Goal: Task Accomplishment & Management: Manage account settings

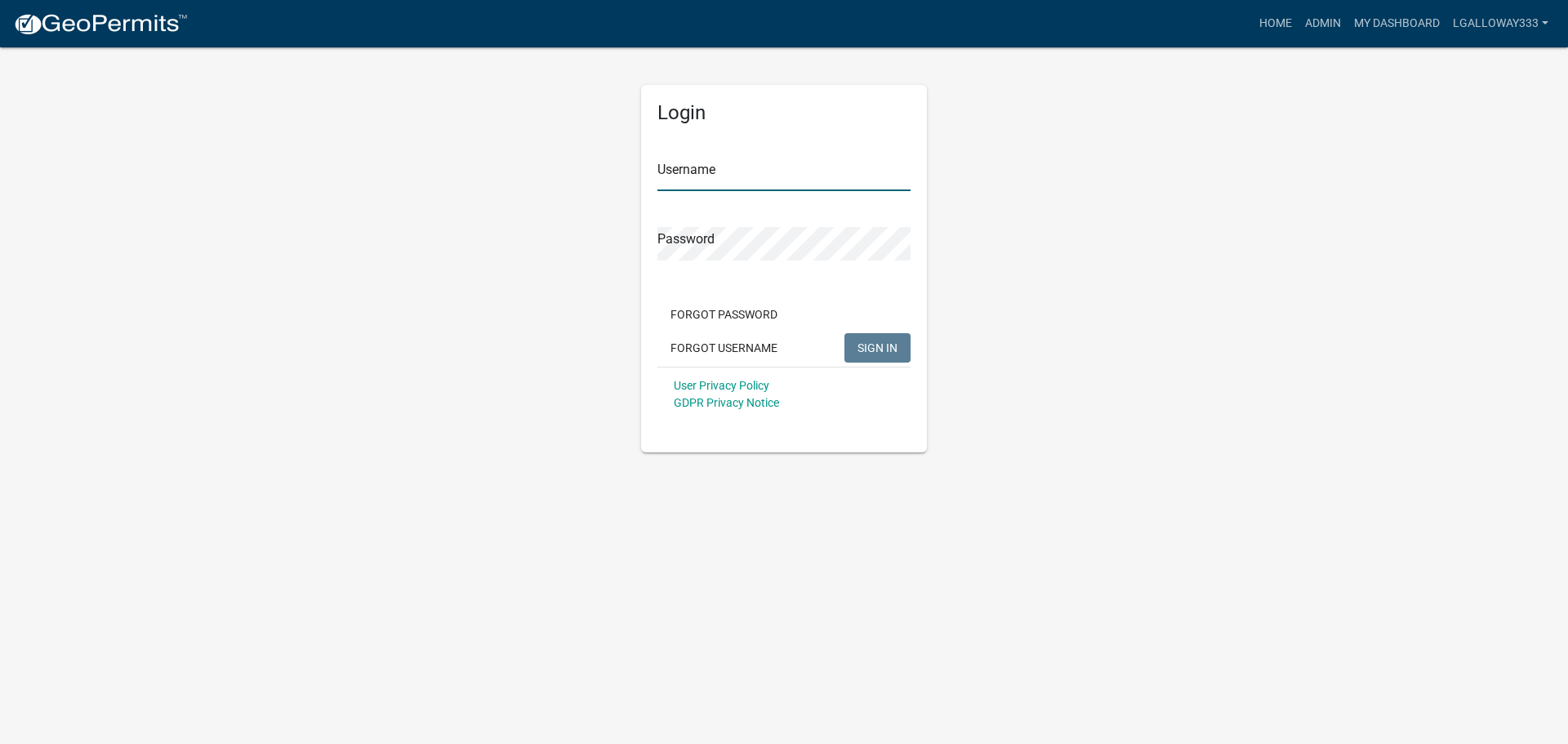
type input "lgalloway333"
click at [868, 348] on span "SIGN IN" at bounding box center [878, 347] width 40 height 13
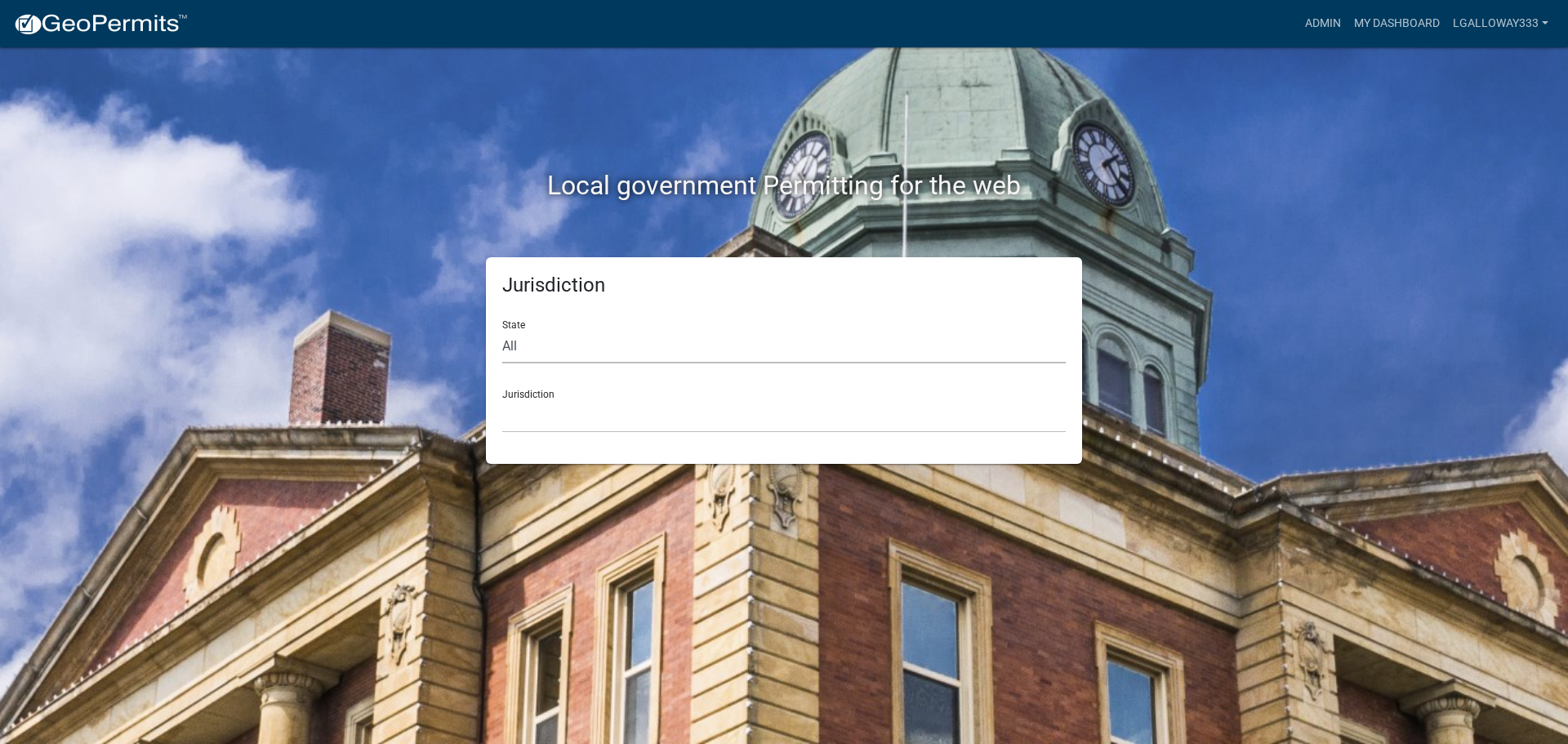
click at [565, 348] on select "All [US_STATE] [US_STATE] [US_STATE] [US_STATE] [US_STATE] [US_STATE] [US_STATE…" at bounding box center [784, 347] width 564 height 33
select select "[US_STATE]"
click at [503, 330] on select "All [US_STATE] [US_STATE] [US_STATE] [US_STATE] [US_STATE] [US_STATE] [US_STATE…" at bounding box center [784, 347] width 564 height 33
click at [533, 411] on select "City of [GEOGRAPHIC_DATA], [US_STATE] [GEOGRAPHIC_DATA], [US_STATE][PERSON_NAME…" at bounding box center [784, 416] width 564 height 33
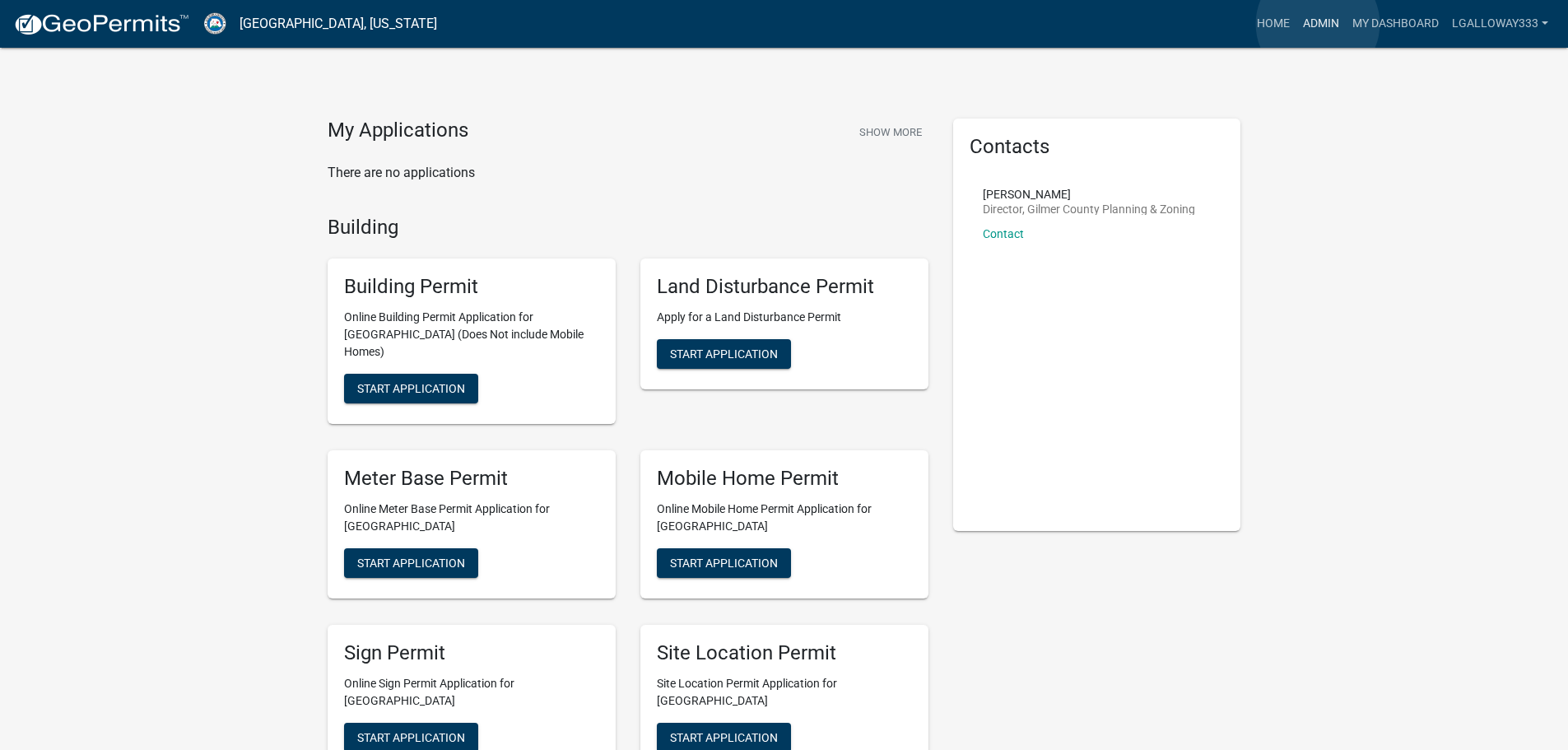
click at [1318, 24] on link "Admin" at bounding box center [1321, 24] width 49 height 32
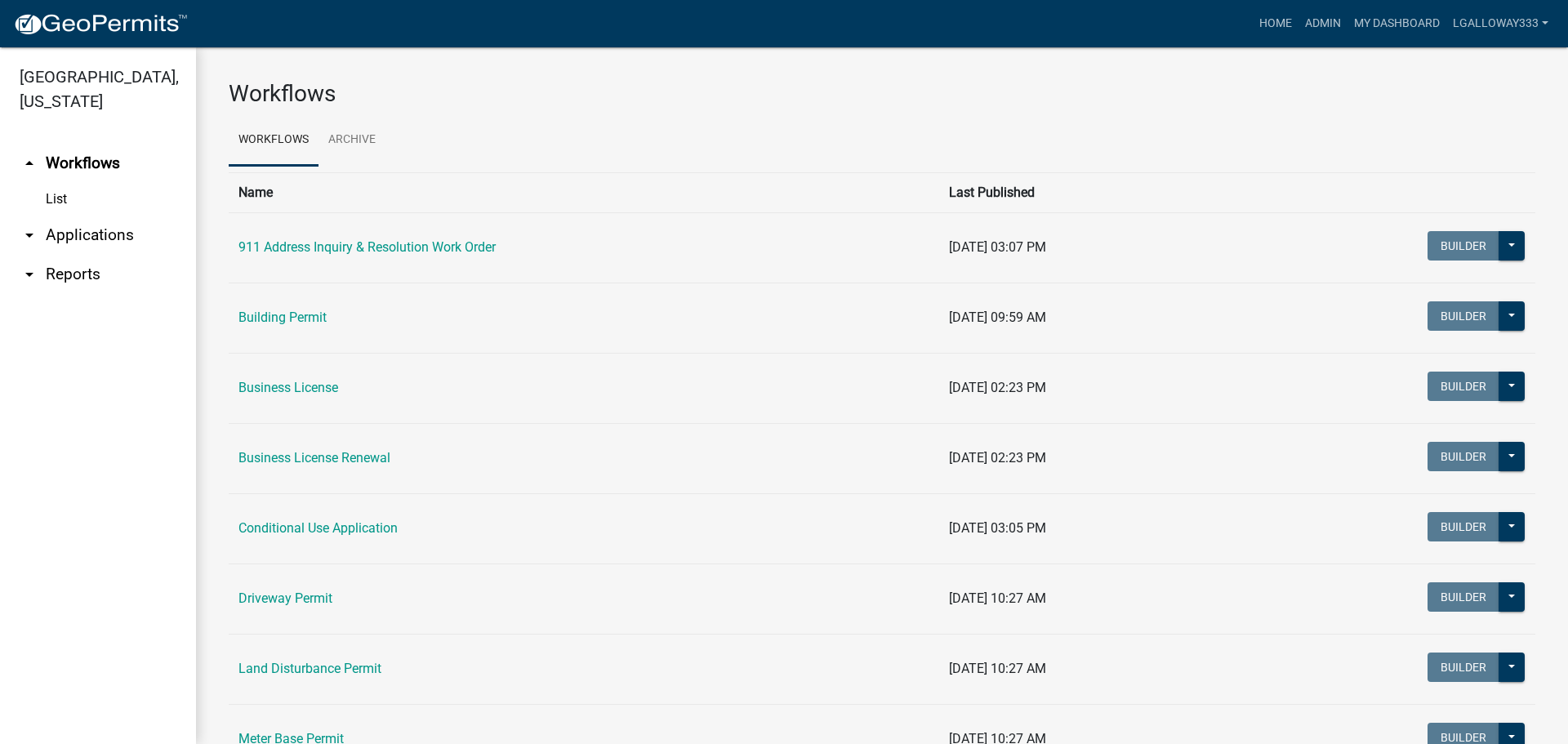
click at [59, 239] on link "arrow_drop_down Applications" at bounding box center [98, 235] width 196 height 39
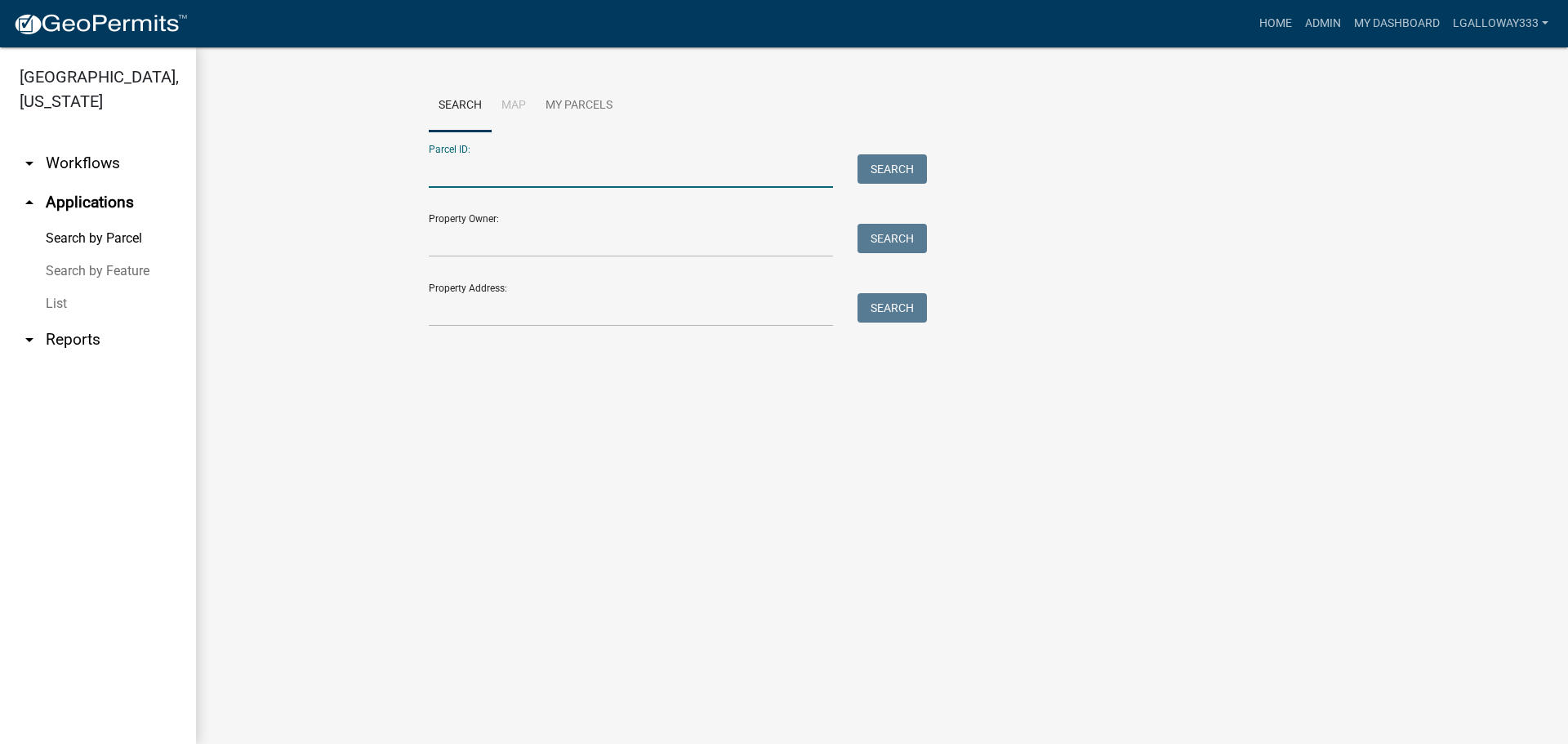
click at [502, 161] on input "Parcel ID:" at bounding box center [631, 171] width 404 height 33
type input "3055H-031"
click at [887, 174] on button "Search" at bounding box center [893, 169] width 70 height 30
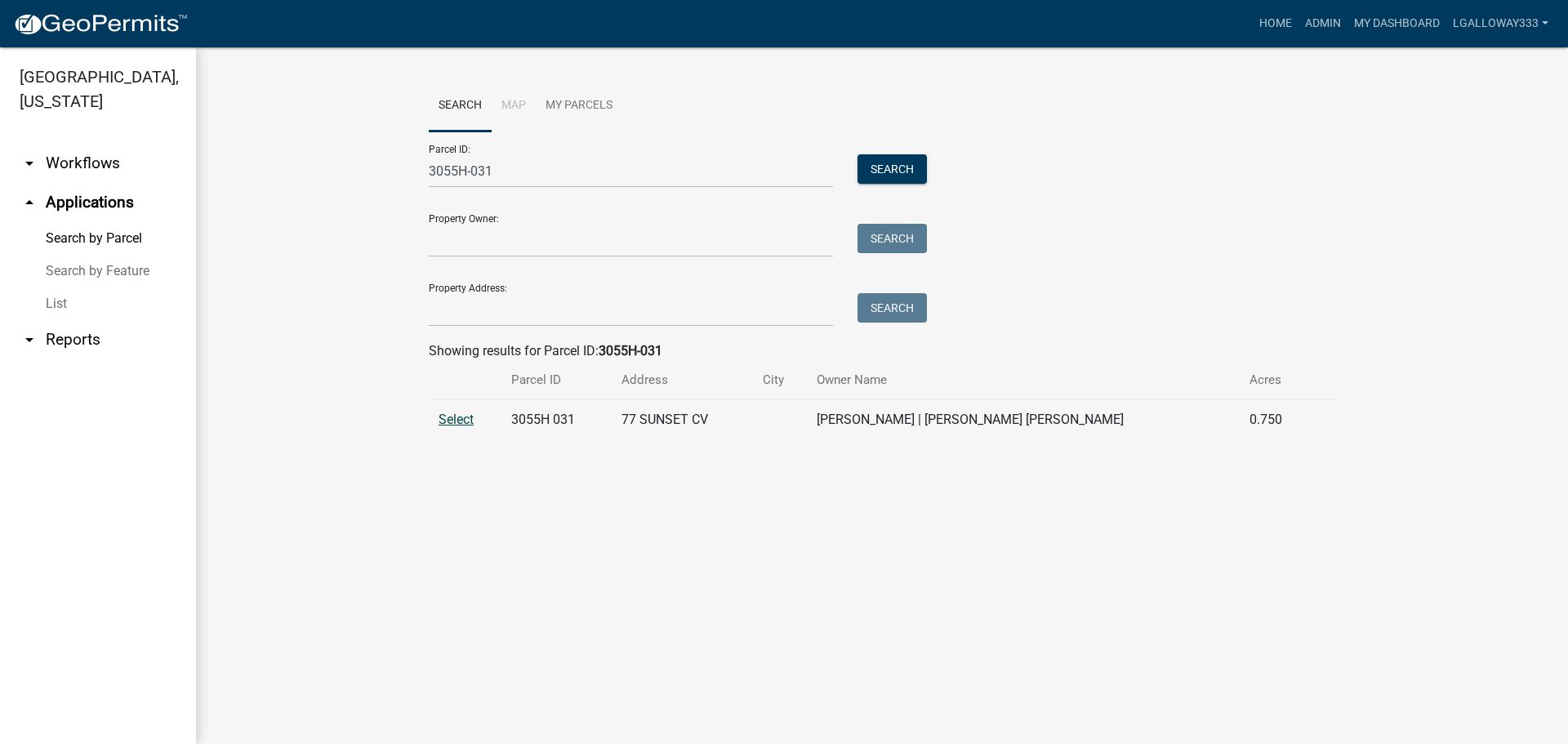
click at [456, 424] on span "Select" at bounding box center [456, 420] width 35 height 16
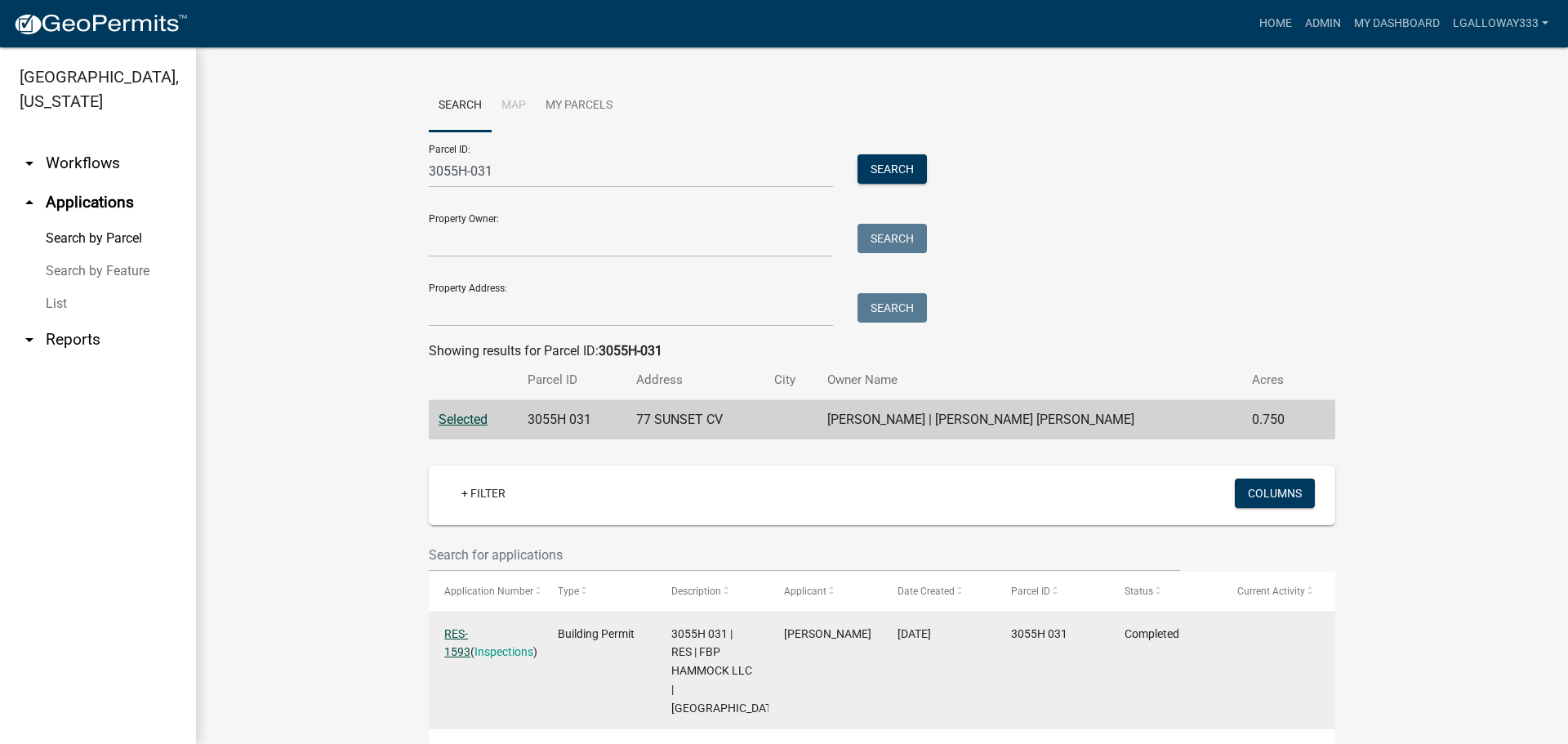
click at [464, 632] on link "RES-1593" at bounding box center [457, 643] width 26 height 32
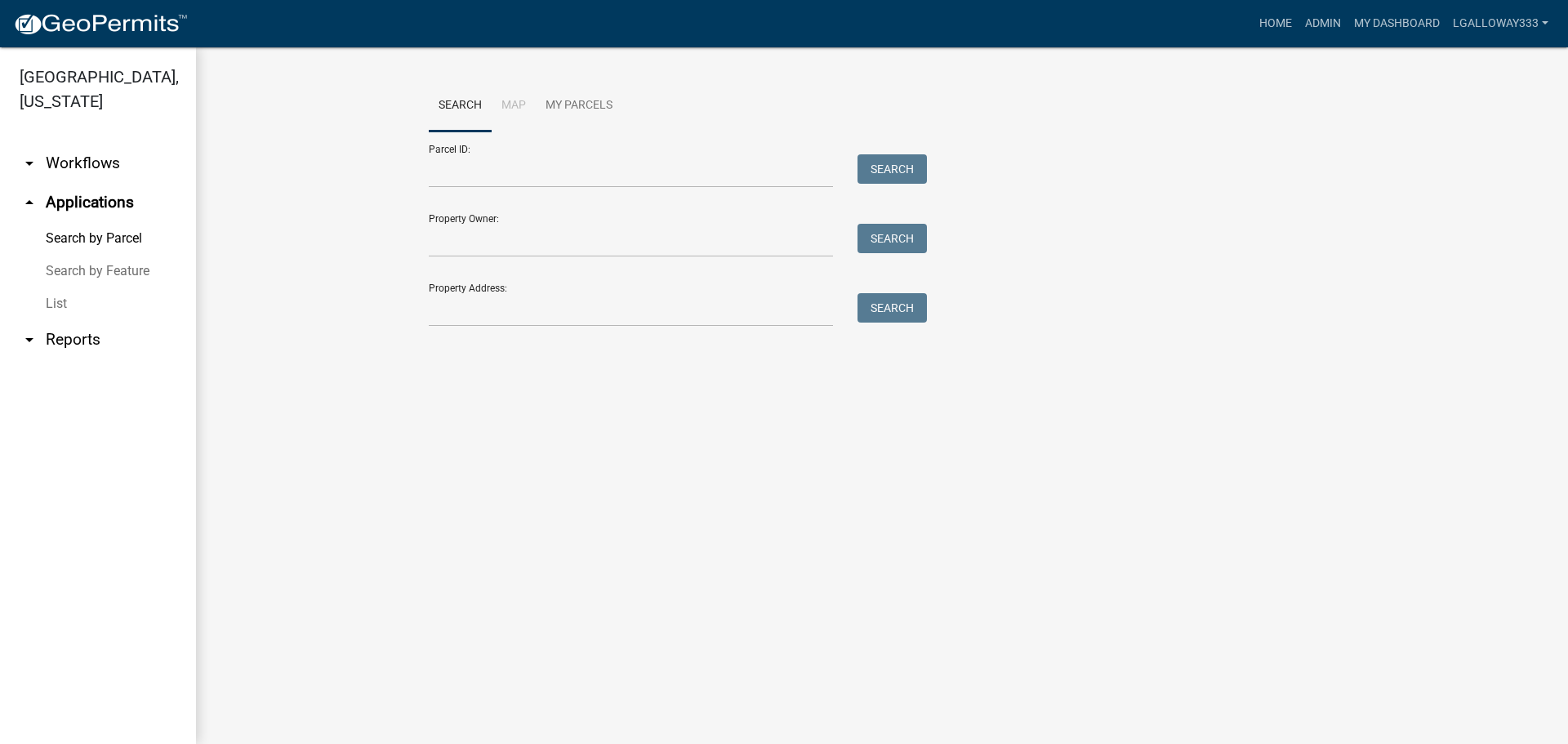
click at [76, 163] on link "arrow_drop_down Workflows" at bounding box center [98, 163] width 196 height 39
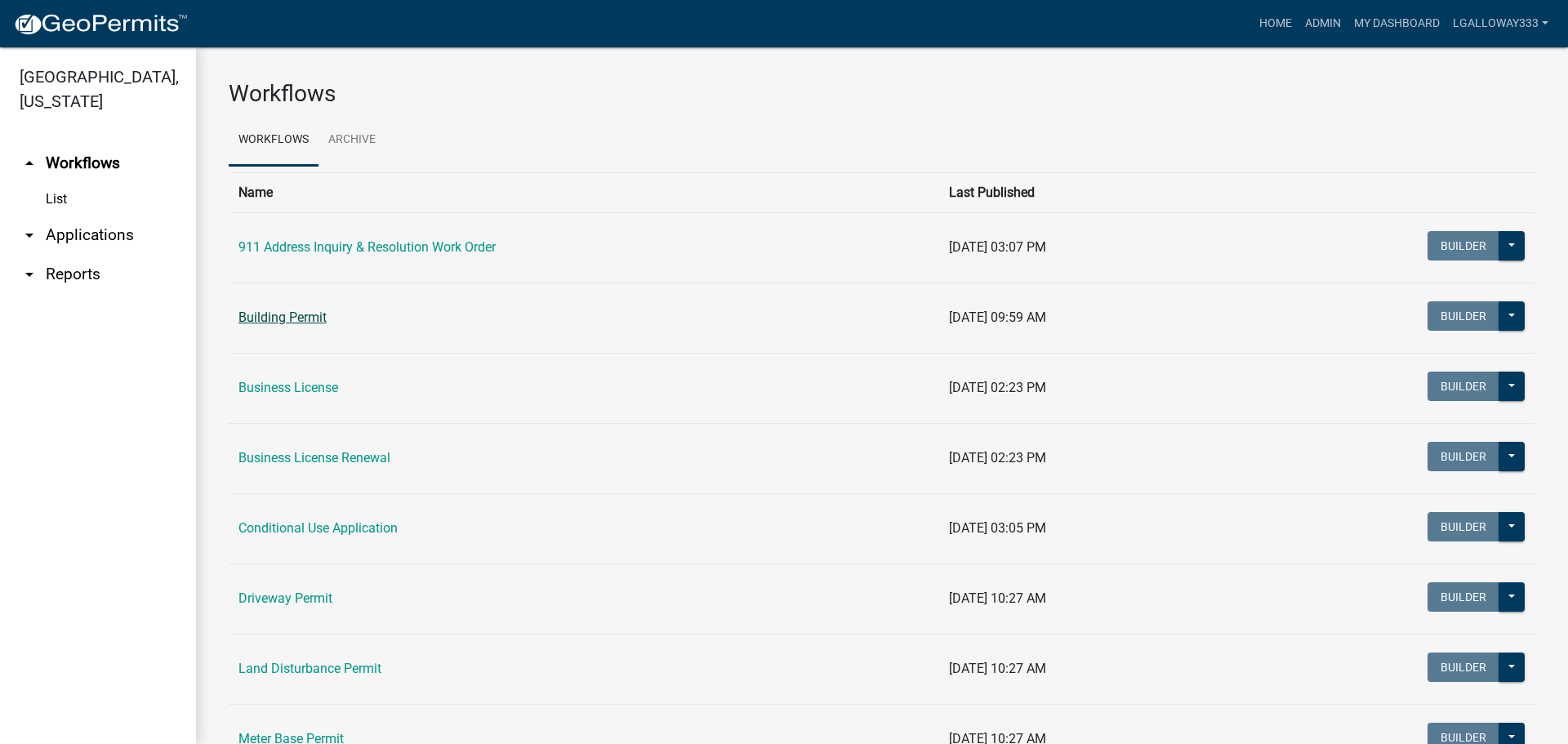
click at [318, 316] on link "Building Permit" at bounding box center [282, 317] width 88 height 16
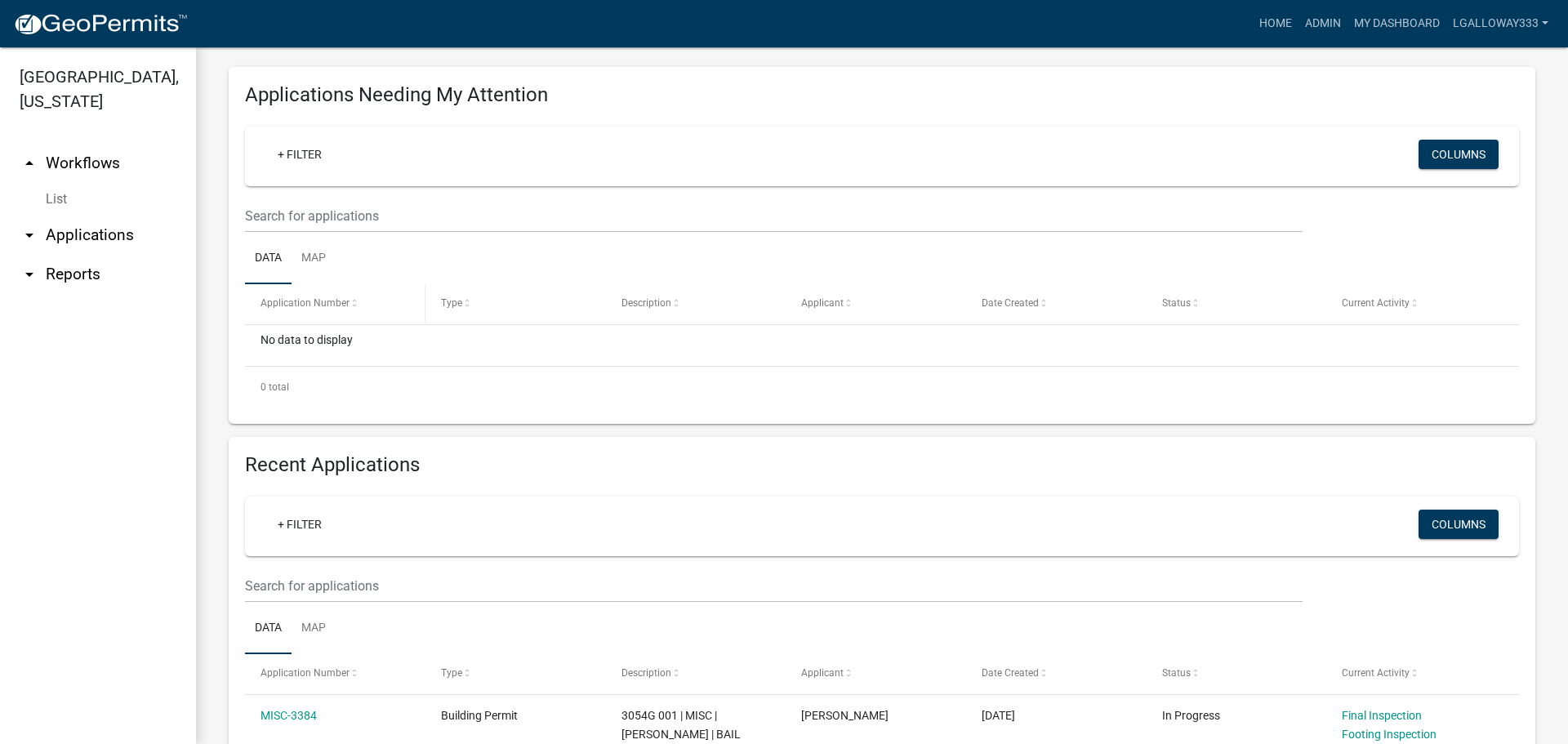
scroll to position [307, 0]
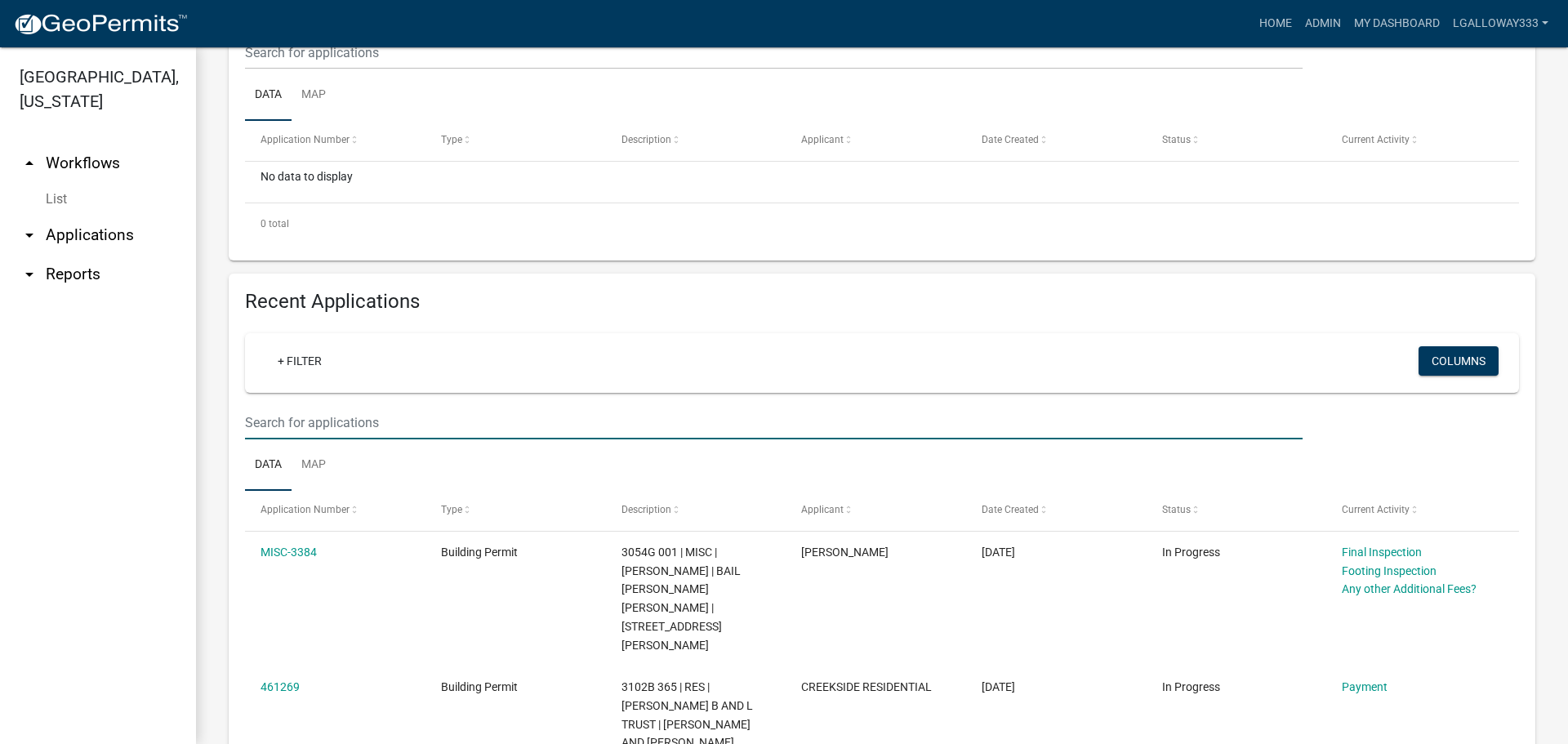
click at [347, 70] on input "text" at bounding box center [774, 52] width 1058 height 33
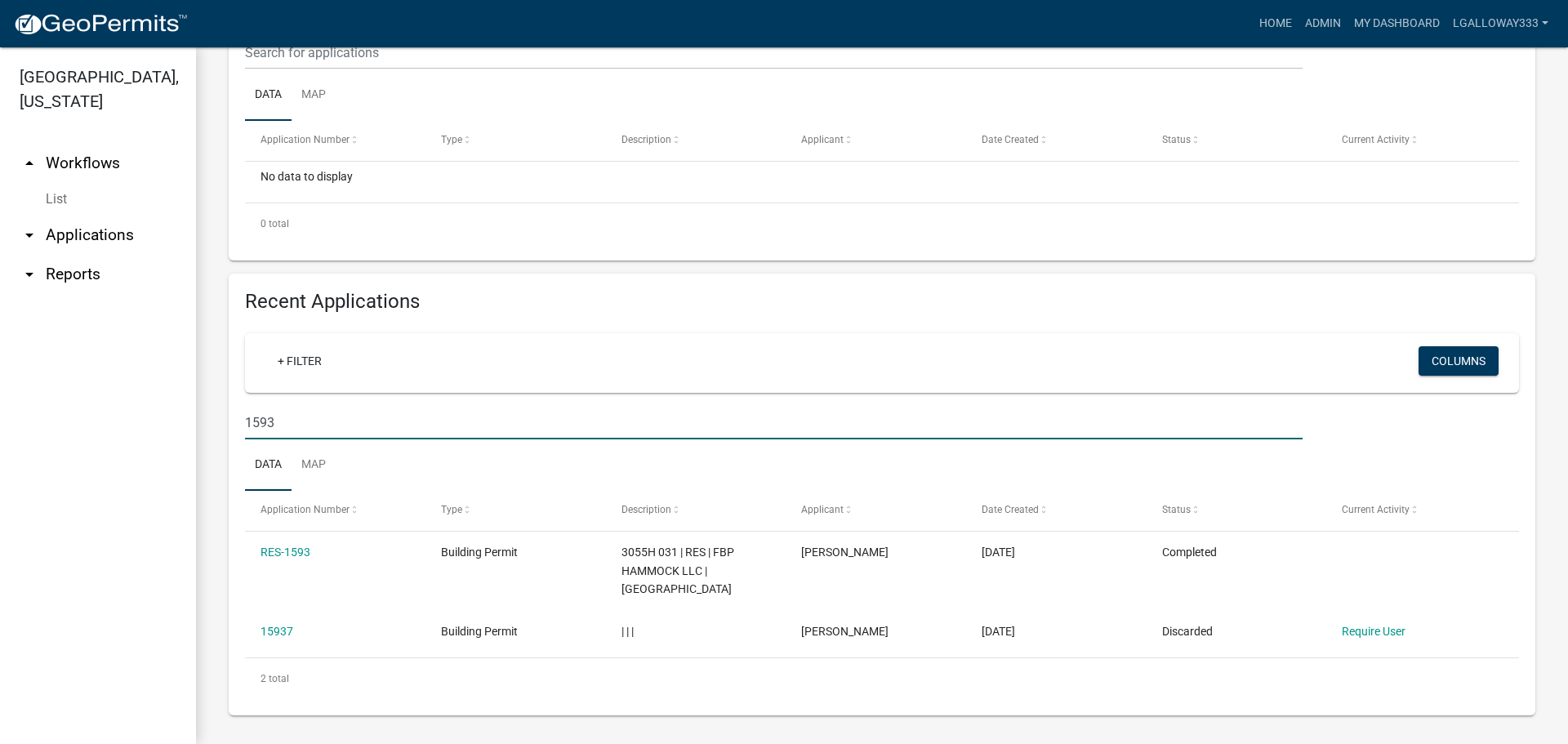
type input "1593"
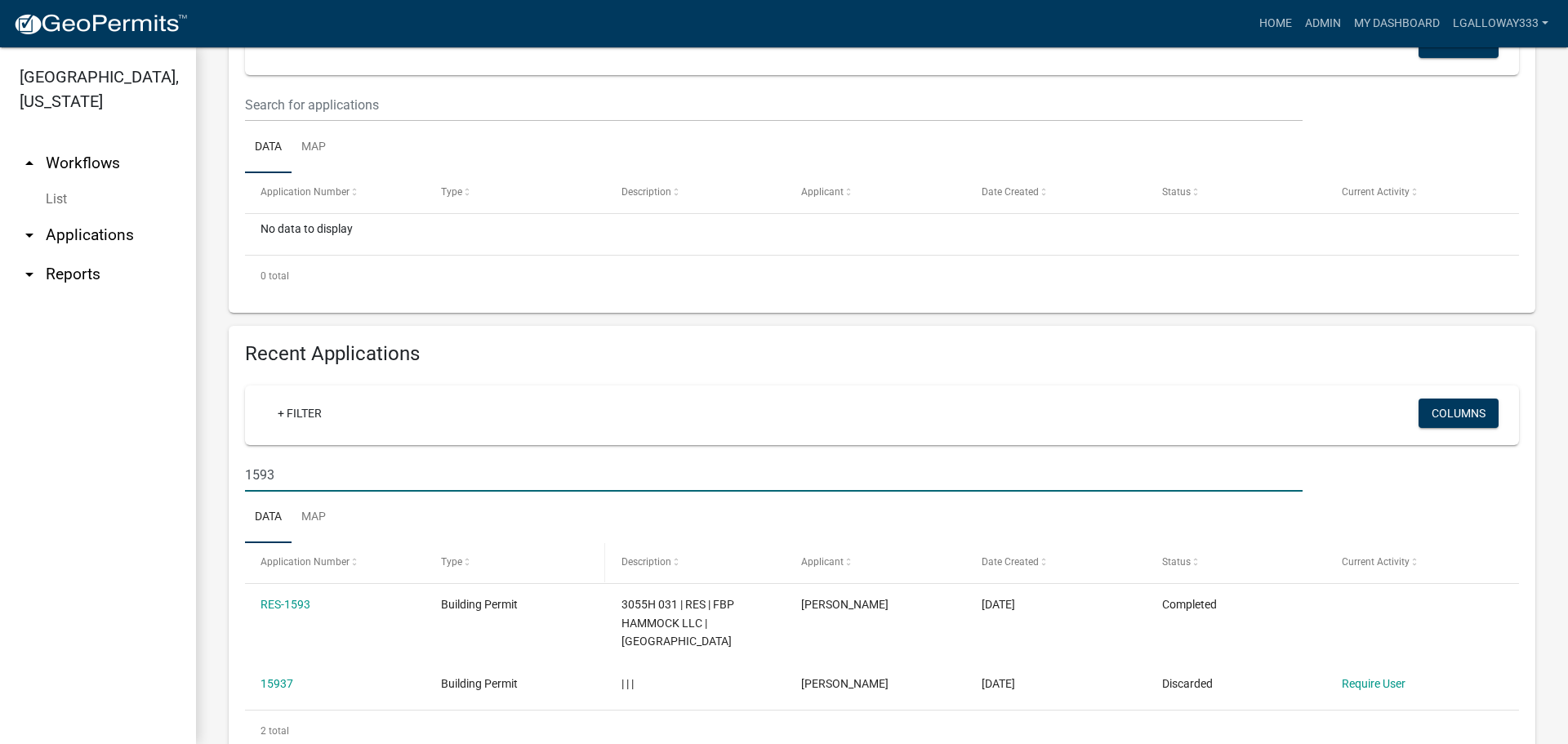
scroll to position [229, 0]
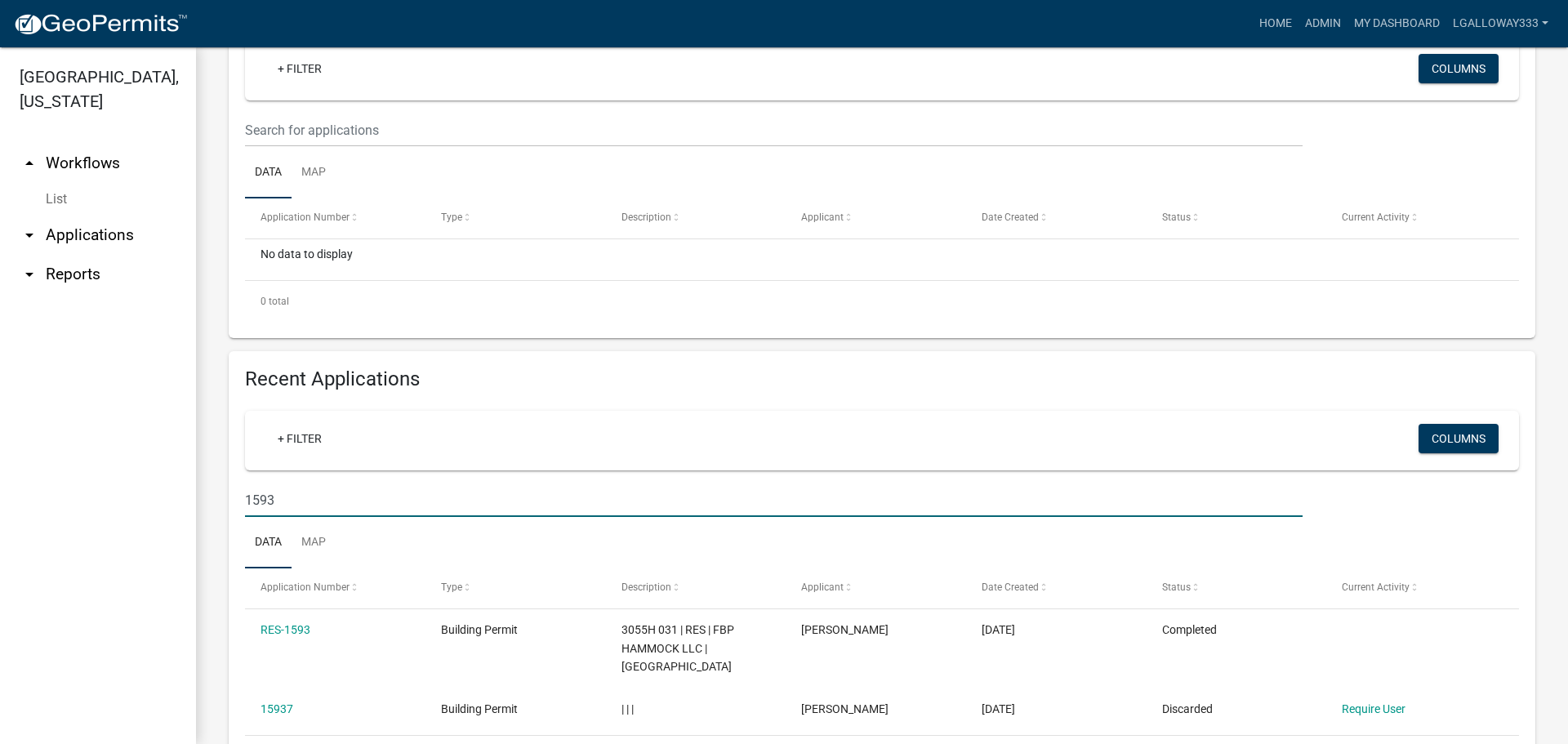
click at [355, 502] on input "1593" at bounding box center [774, 500] width 1058 height 33
click at [342, 510] on input "1593" at bounding box center [774, 500] width 1058 height 33
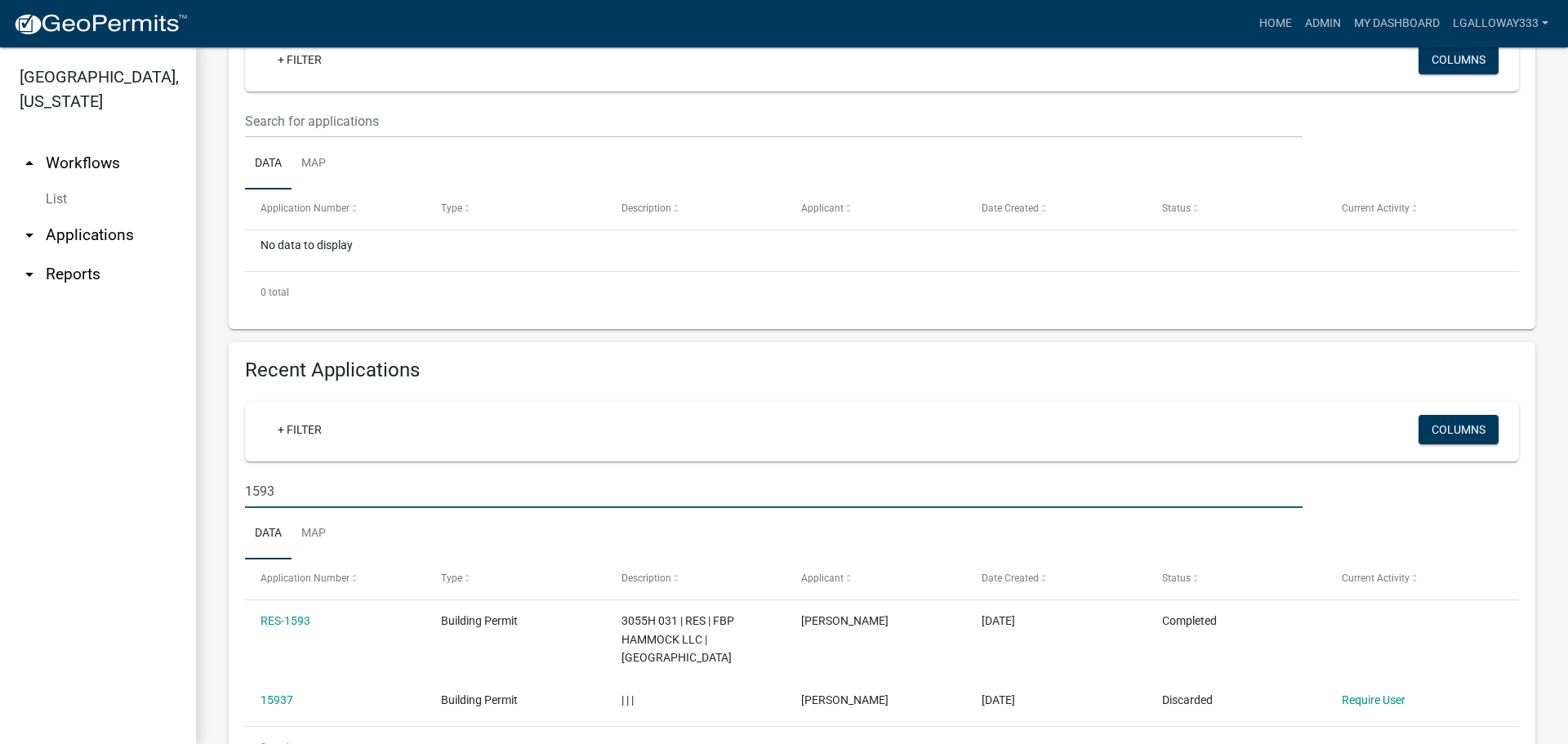
scroll to position [310, 0]
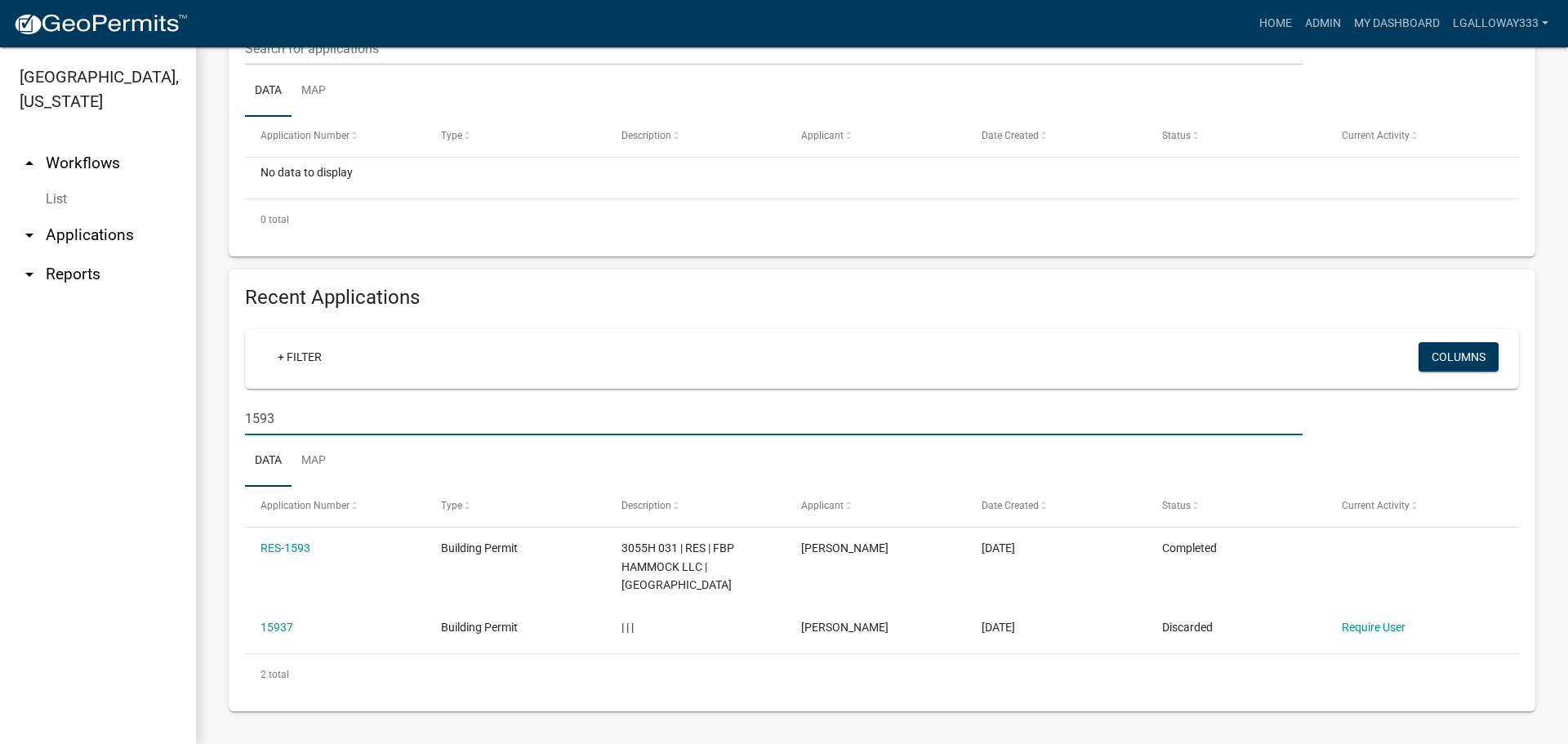
click at [67, 166] on link "arrow_drop_up Workflows" at bounding box center [98, 163] width 196 height 39
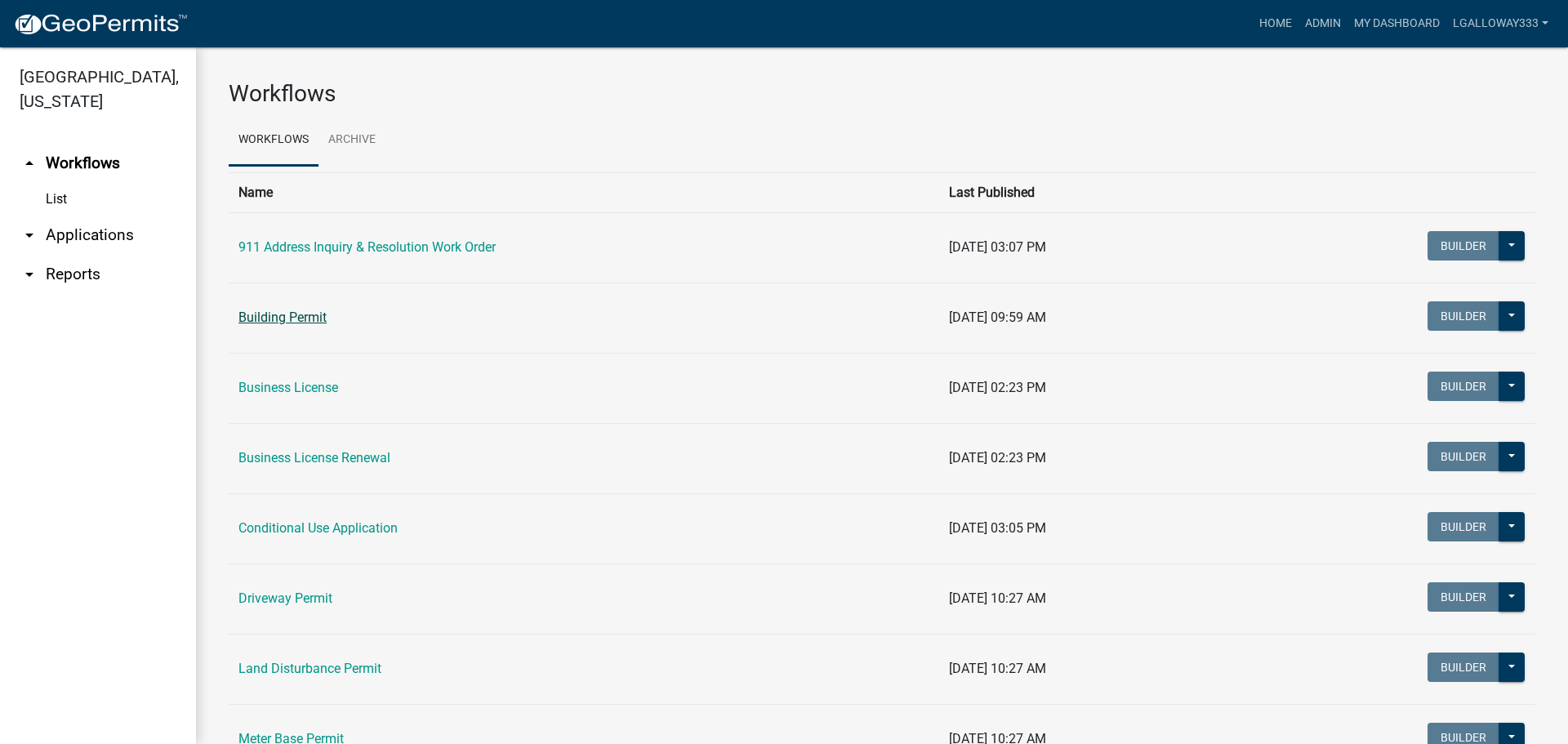
click at [305, 316] on link "Building Permit" at bounding box center [282, 317] width 88 height 16
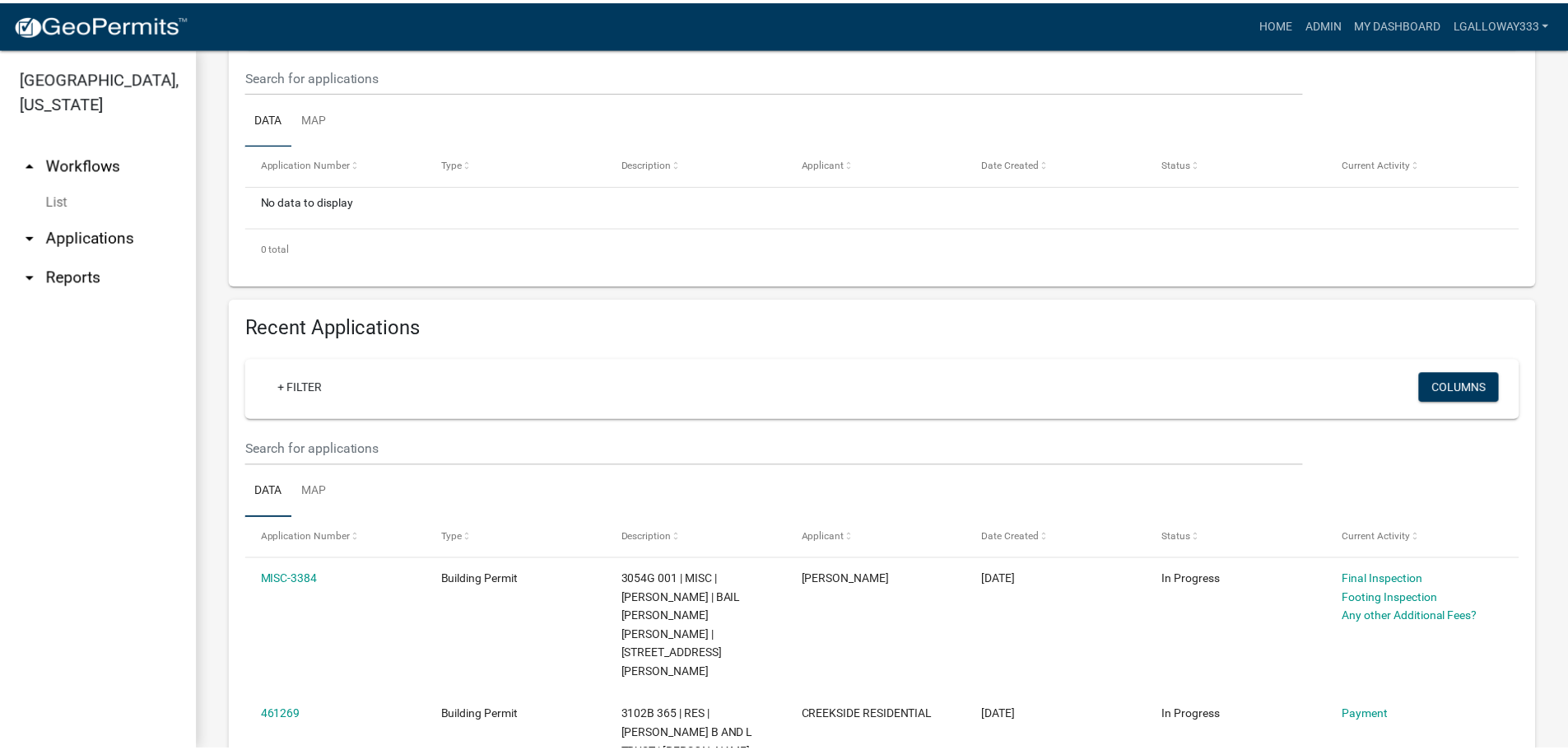
scroll to position [247, 0]
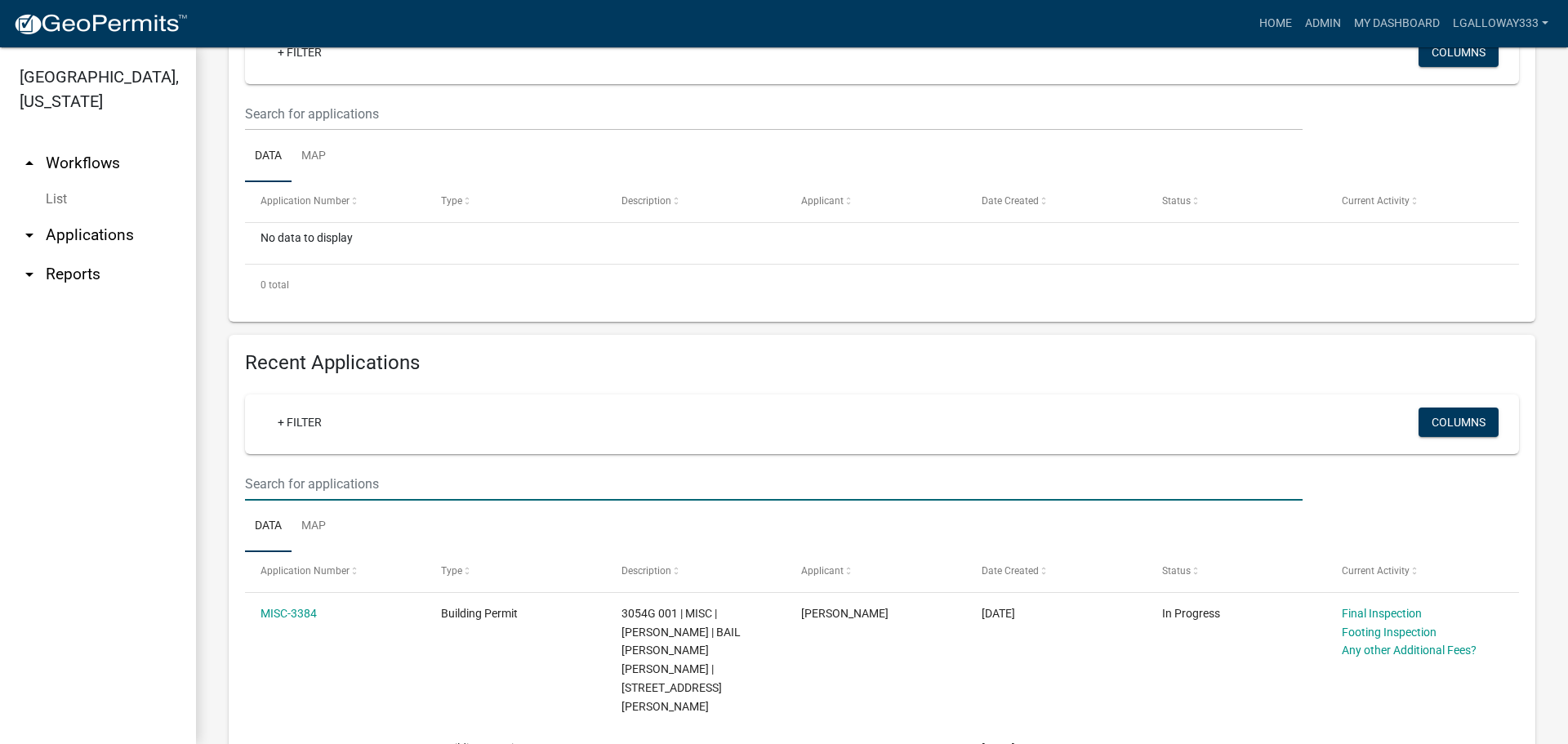
click at [335, 131] on input "text" at bounding box center [774, 114] width 1058 height 33
type input "1593"
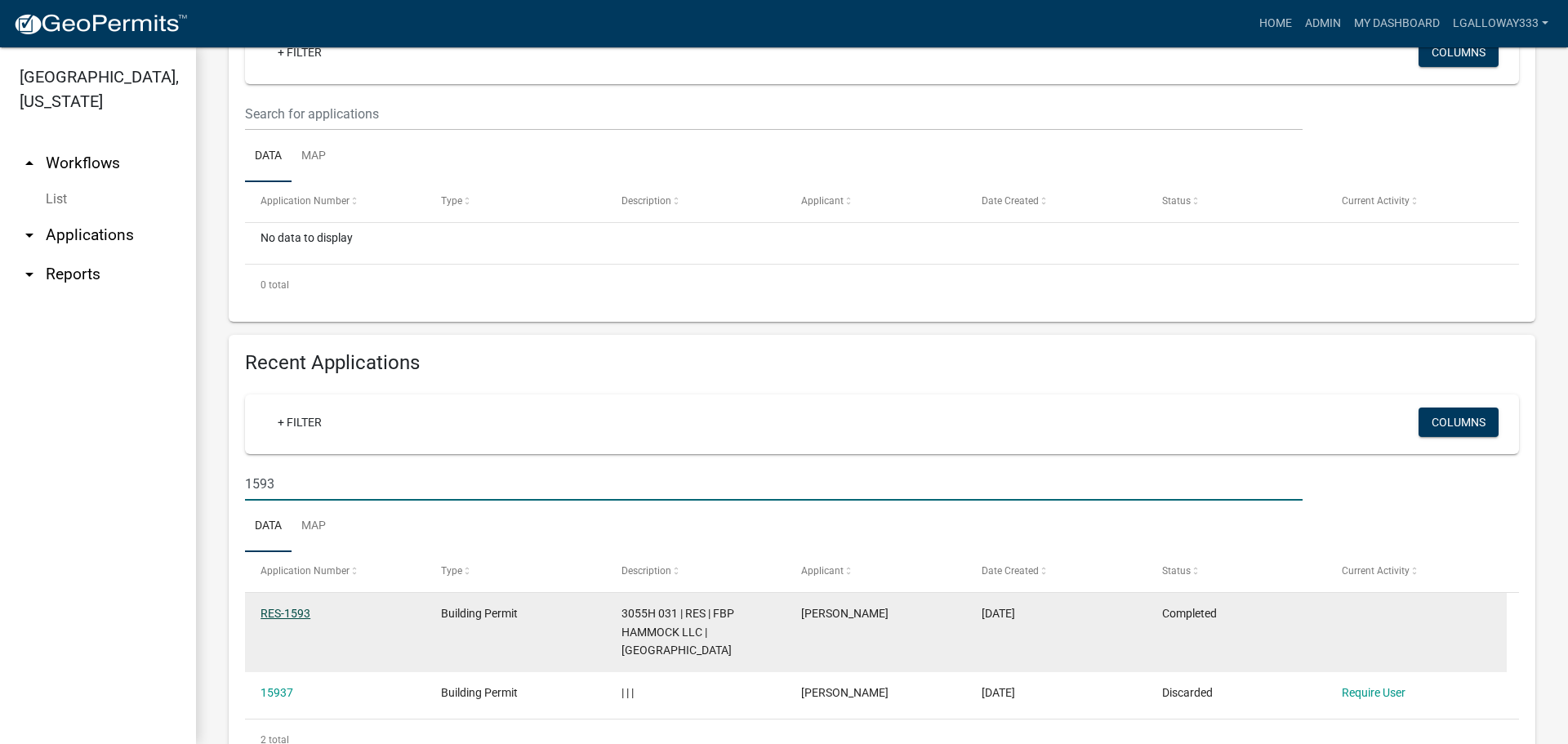
click at [271, 610] on link "RES-1593" at bounding box center [285, 613] width 50 height 13
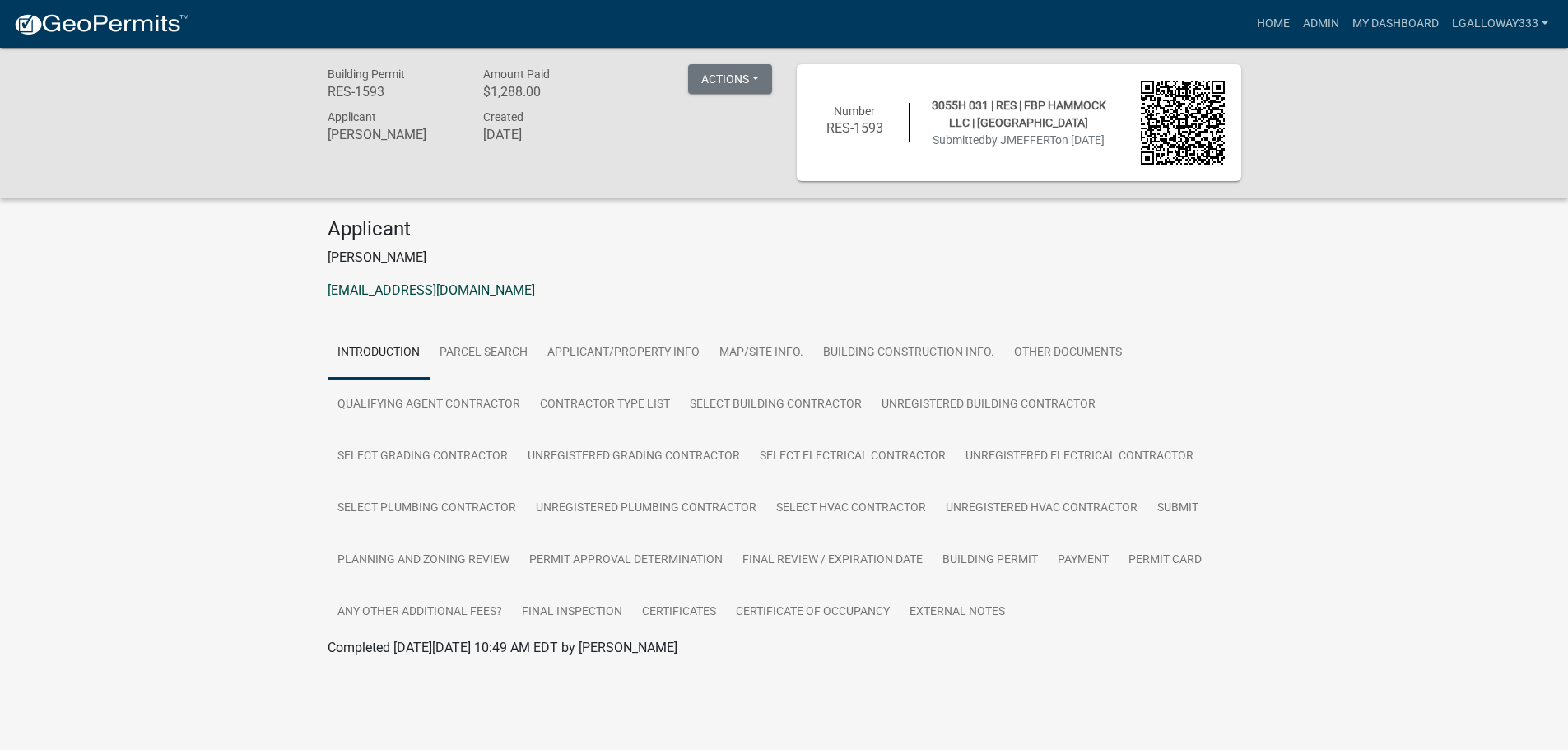
click at [400, 285] on link "[EMAIL_ADDRESS][DOMAIN_NAME]" at bounding box center [431, 291] width 207 height 16
click at [1028, 344] on link "Other Documents" at bounding box center [1068, 353] width 127 height 53
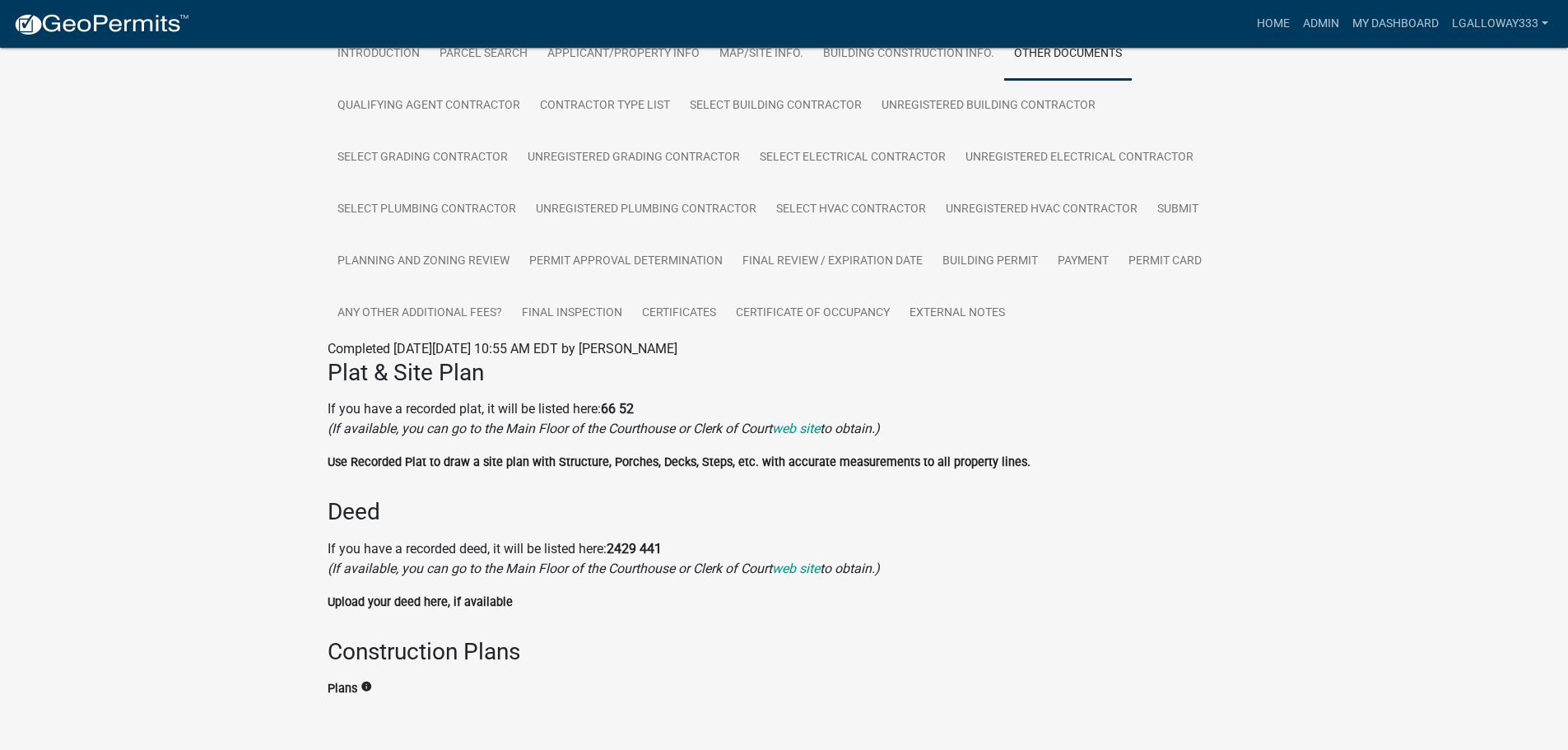
scroll to position [343, 0]
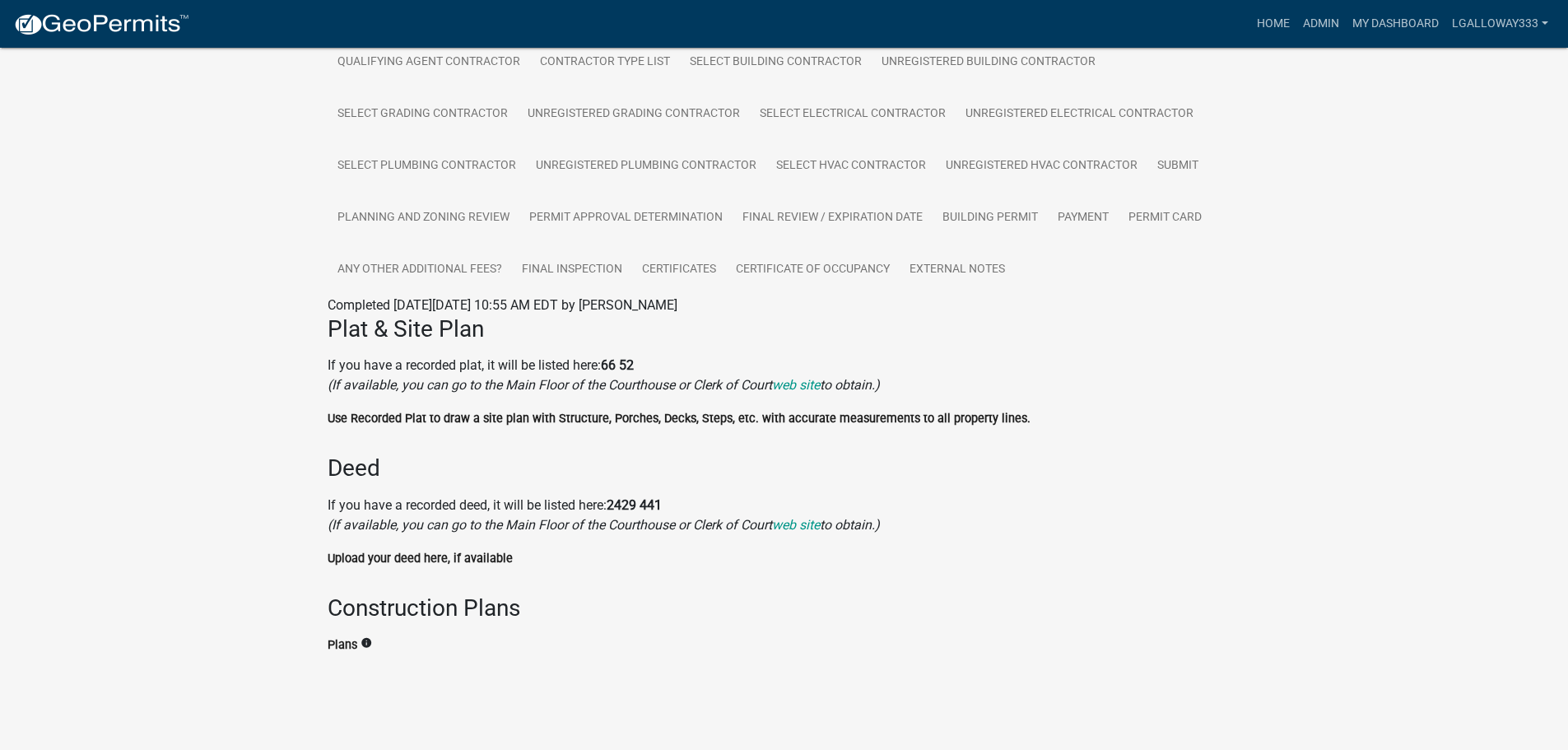
click at [356, 645] on label "Plans" at bounding box center [342, 645] width 30 height 11
click at [359, 642] on div "Plans info" at bounding box center [784, 645] width 914 height 20
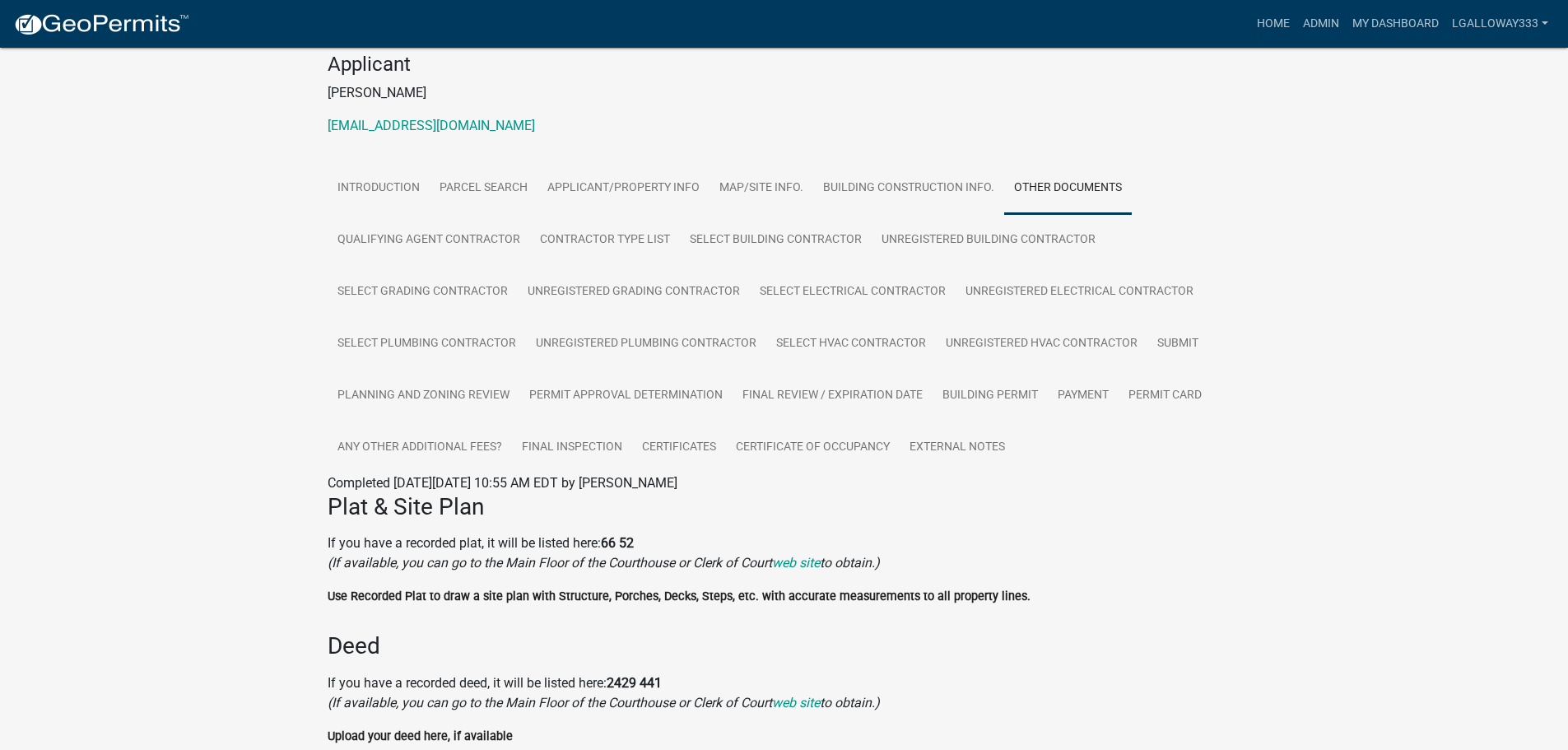
scroll to position [96, 0]
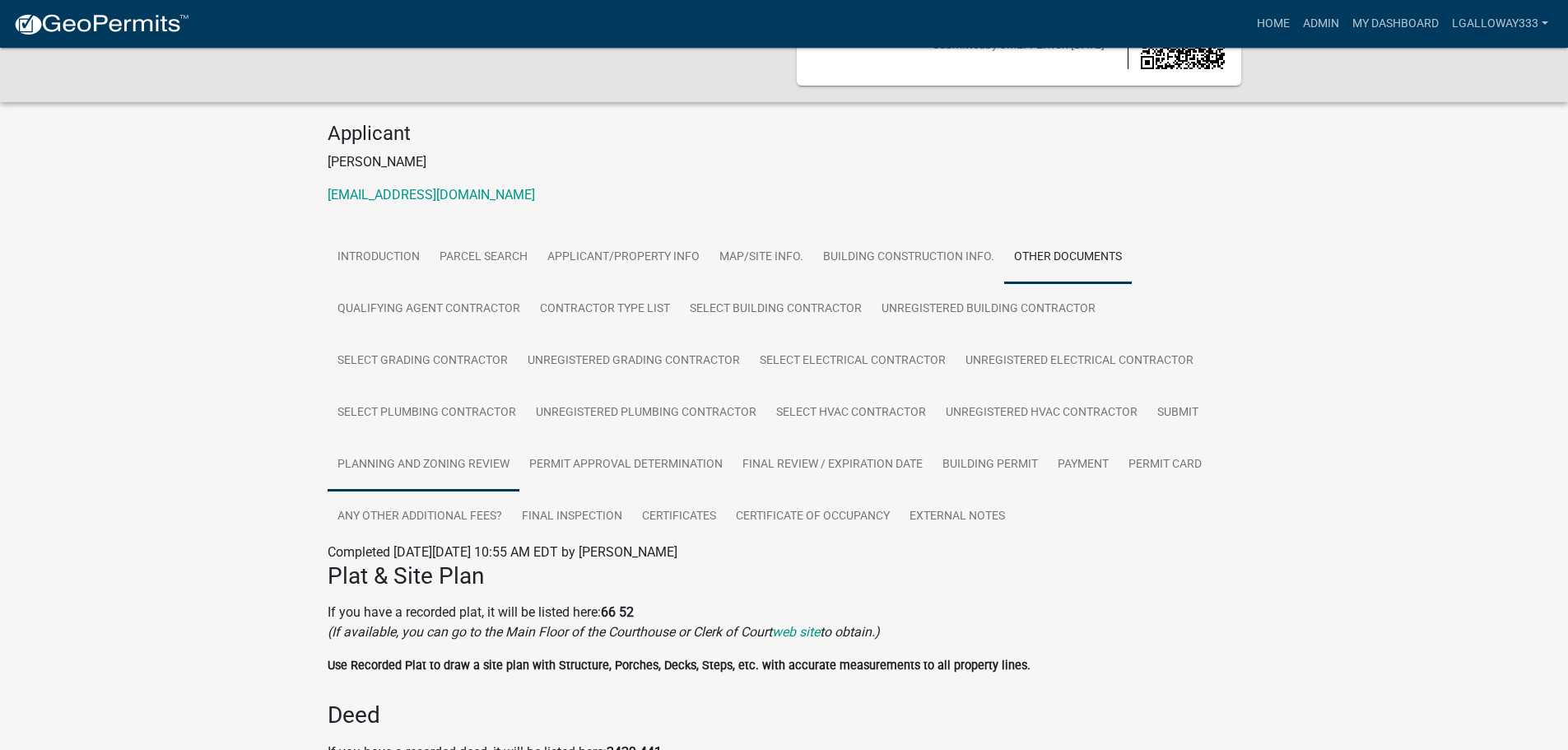
click at [458, 461] on link "Planning and Zoning Review" at bounding box center [423, 465] width 191 height 53
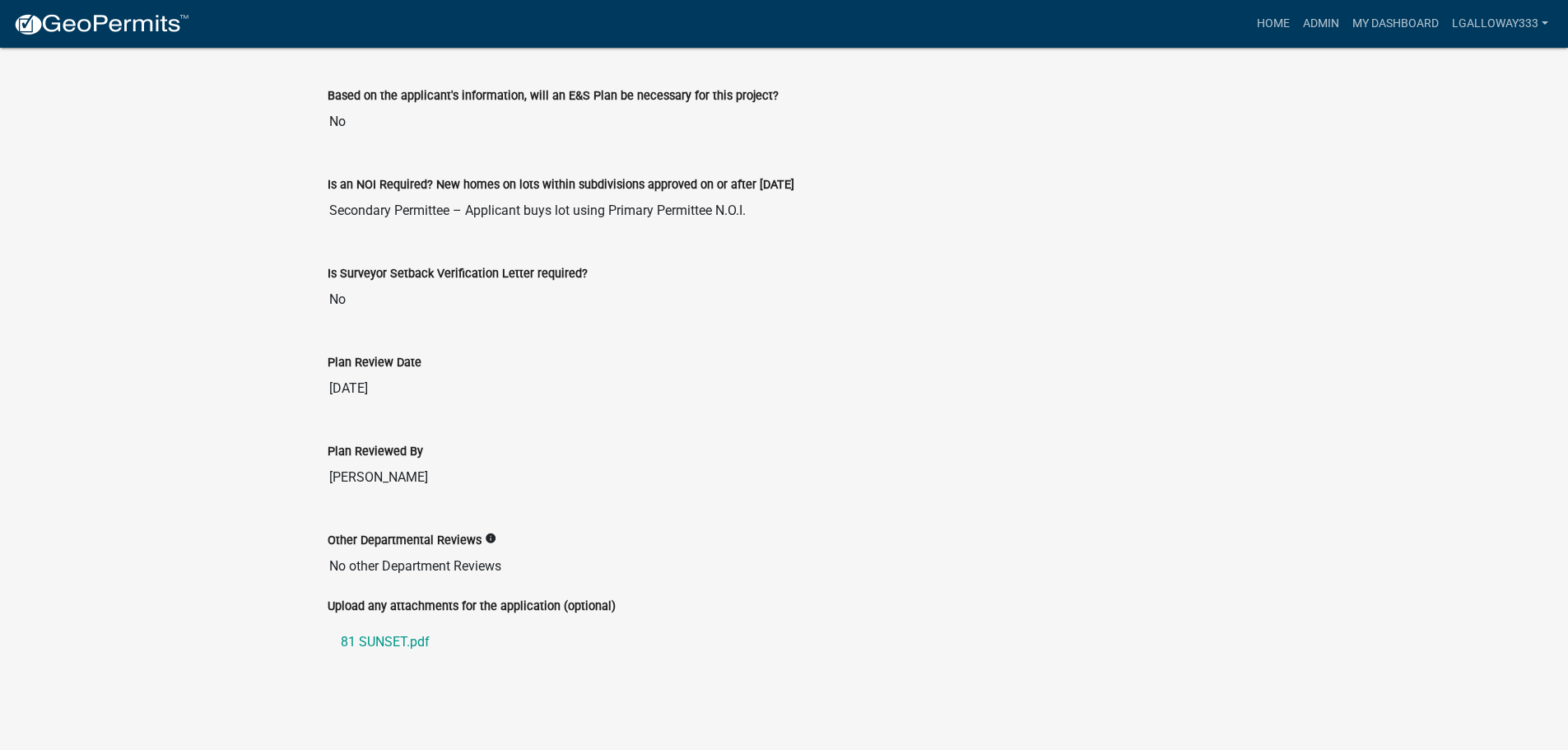
scroll to position [2686, 0]
click at [378, 641] on link "81 SUNSET.pdf" at bounding box center [784, 641] width 914 height 40
